Goal: Information Seeking & Learning: Learn about a topic

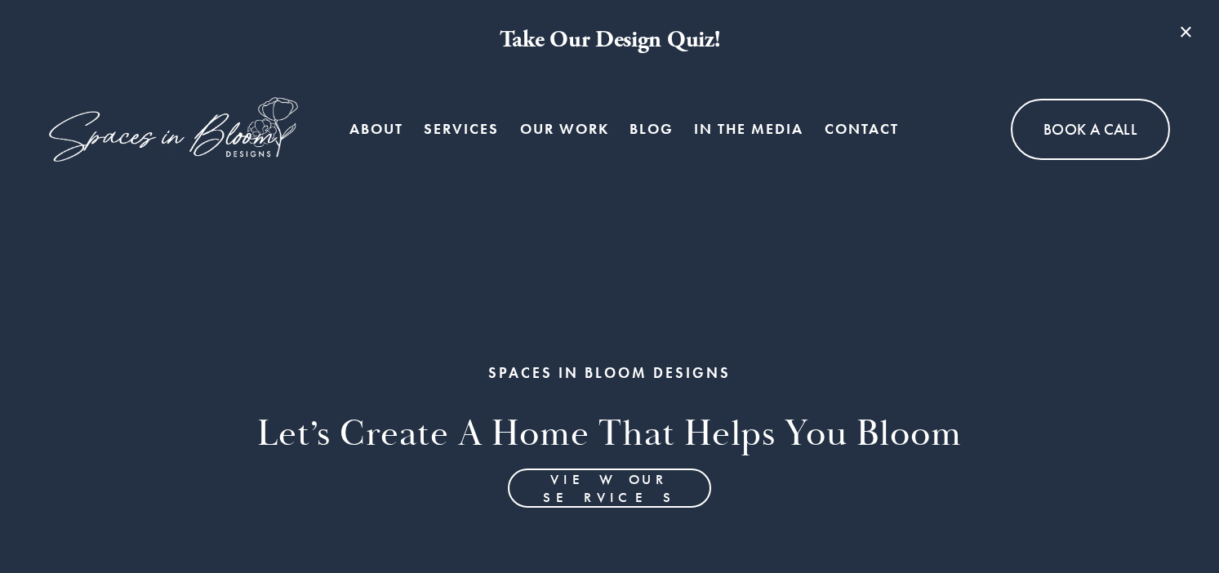
click at [644, 124] on link "Blog" at bounding box center [651, 129] width 44 height 33
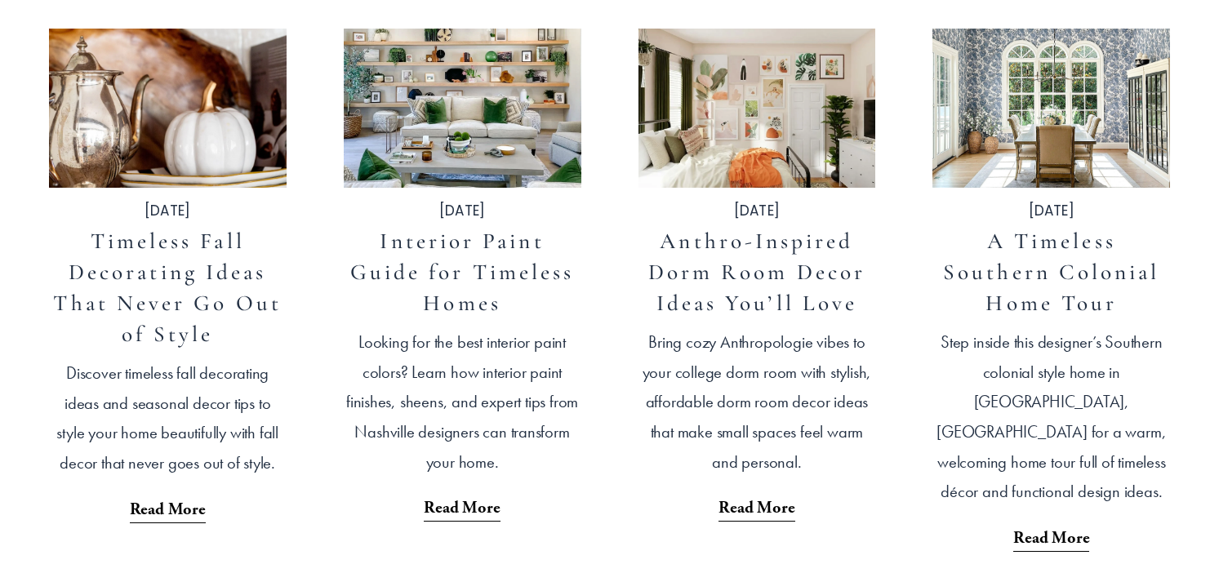
scroll to position [588, 0]
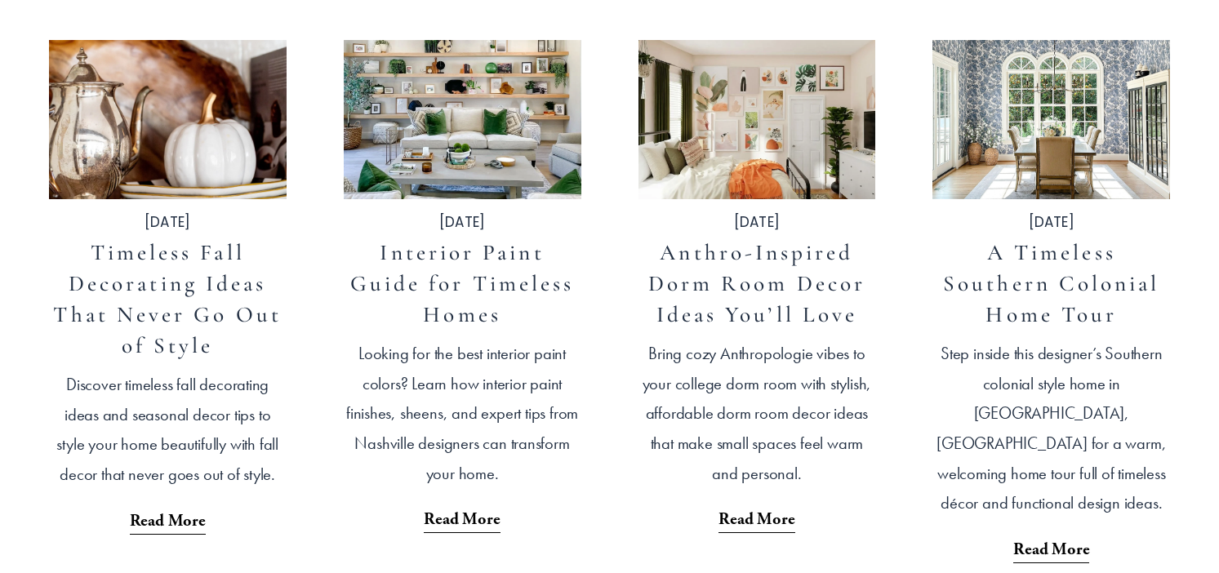
click at [1016, 289] on link "A Timeless Southern Colonial Home Tour" at bounding box center [1051, 283] width 216 height 89
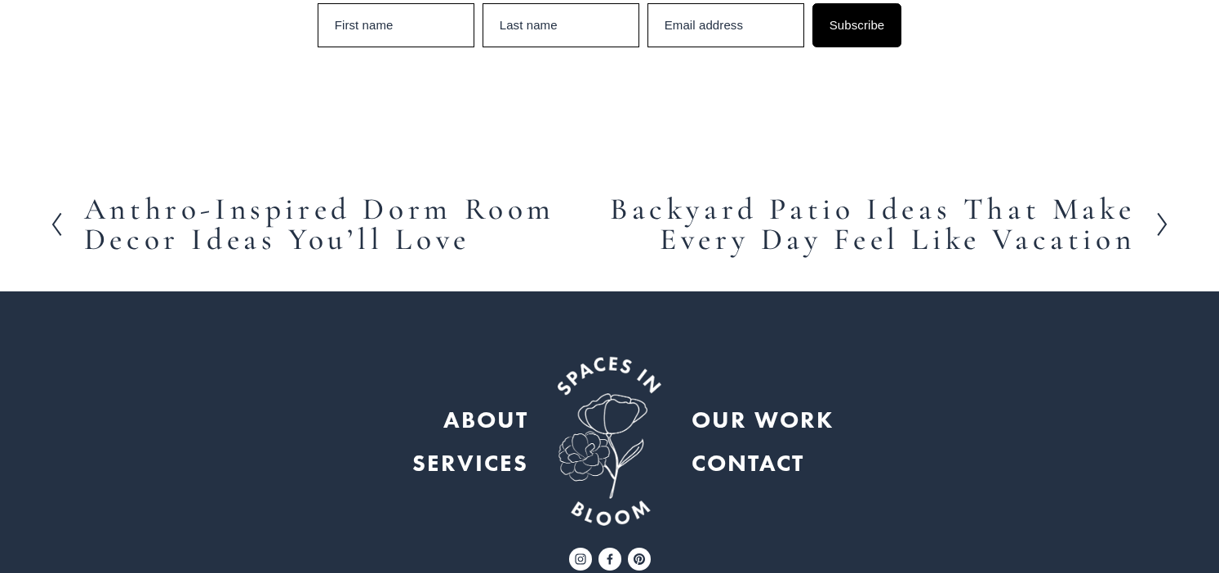
scroll to position [11262, 0]
